Goal: Find specific page/section: Find specific page/section

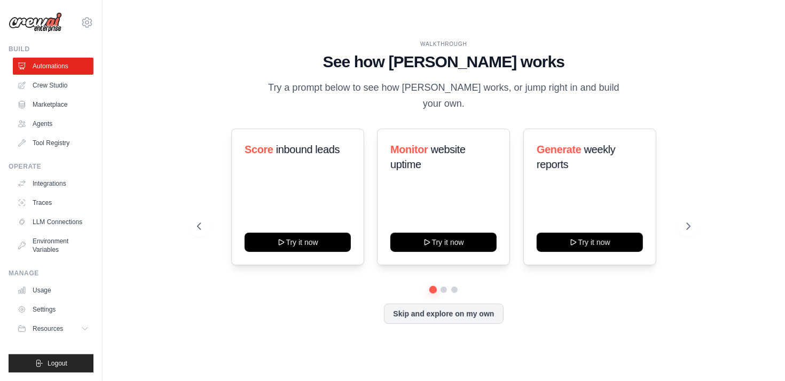
click at [444, 97] on p "Try a prompt below to see how CrewAI works, or jump right in and build your own." at bounding box center [443, 95] width 359 height 31
click at [36, 81] on link "Crew Studio" at bounding box center [54, 85] width 81 height 17
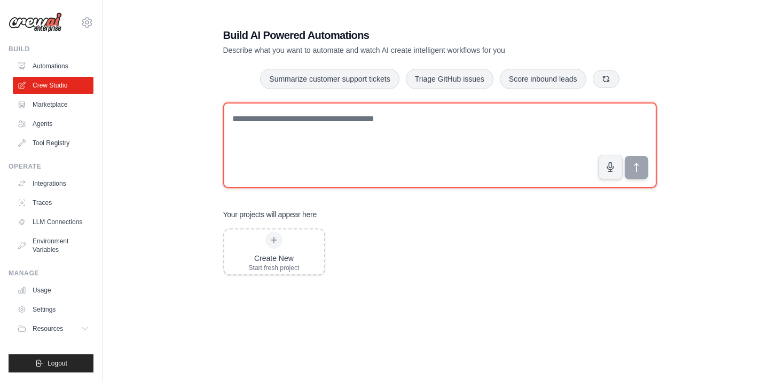
click at [327, 124] on textarea at bounding box center [440, 145] width 434 height 85
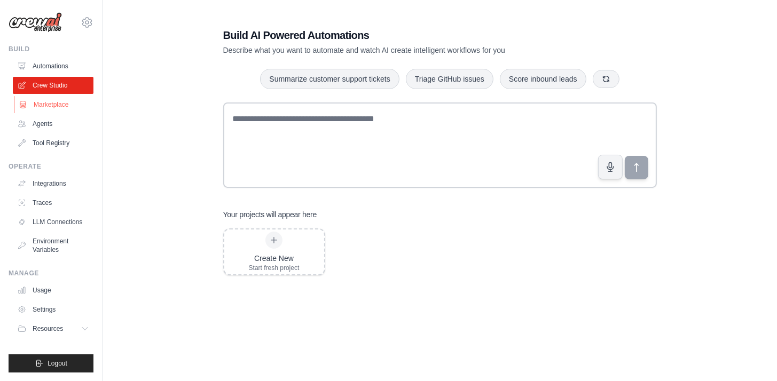
click at [48, 101] on link "Marketplace" at bounding box center [54, 104] width 81 height 17
